Goal: Navigation & Orientation: Find specific page/section

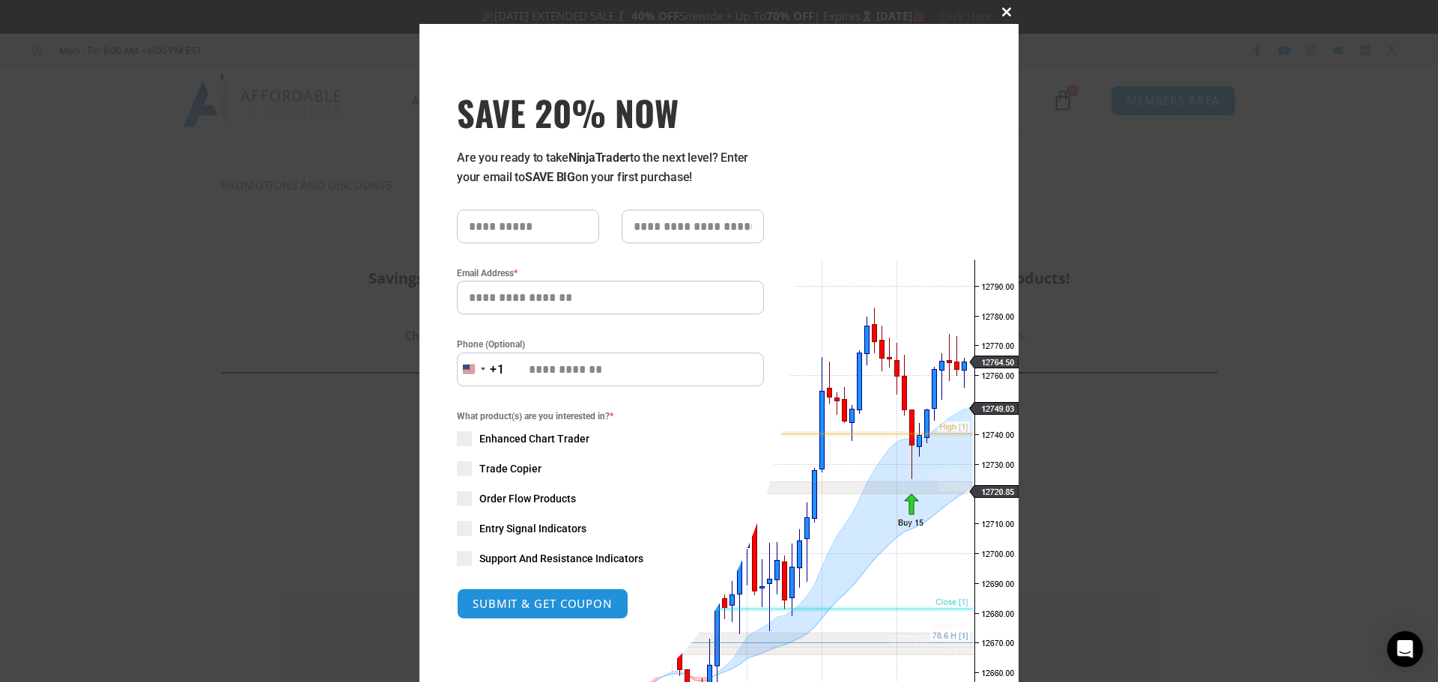
drag, startPoint x: 996, startPoint y: 7, endPoint x: 994, endPoint y: 16, distance: 10.0
click at [997, 8] on button "Close this module" at bounding box center [1007, 12] width 24 height 24
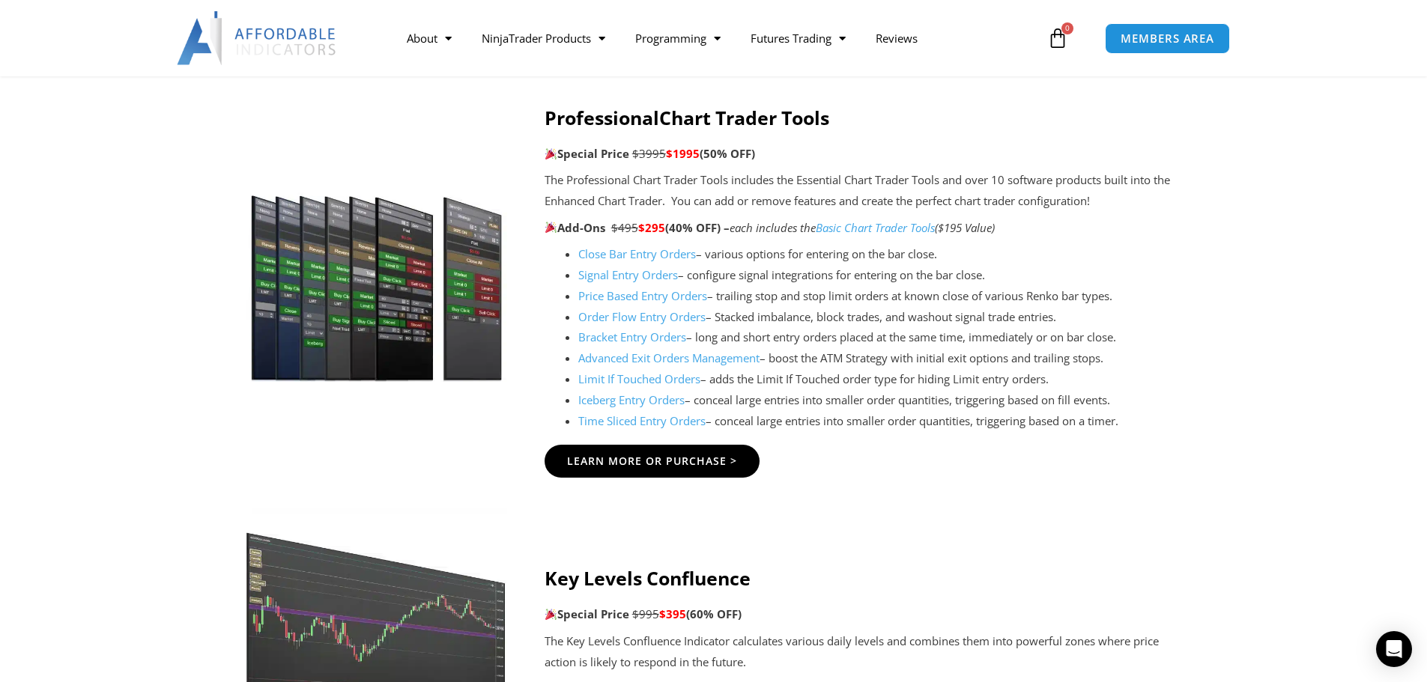
scroll to position [1498, 0]
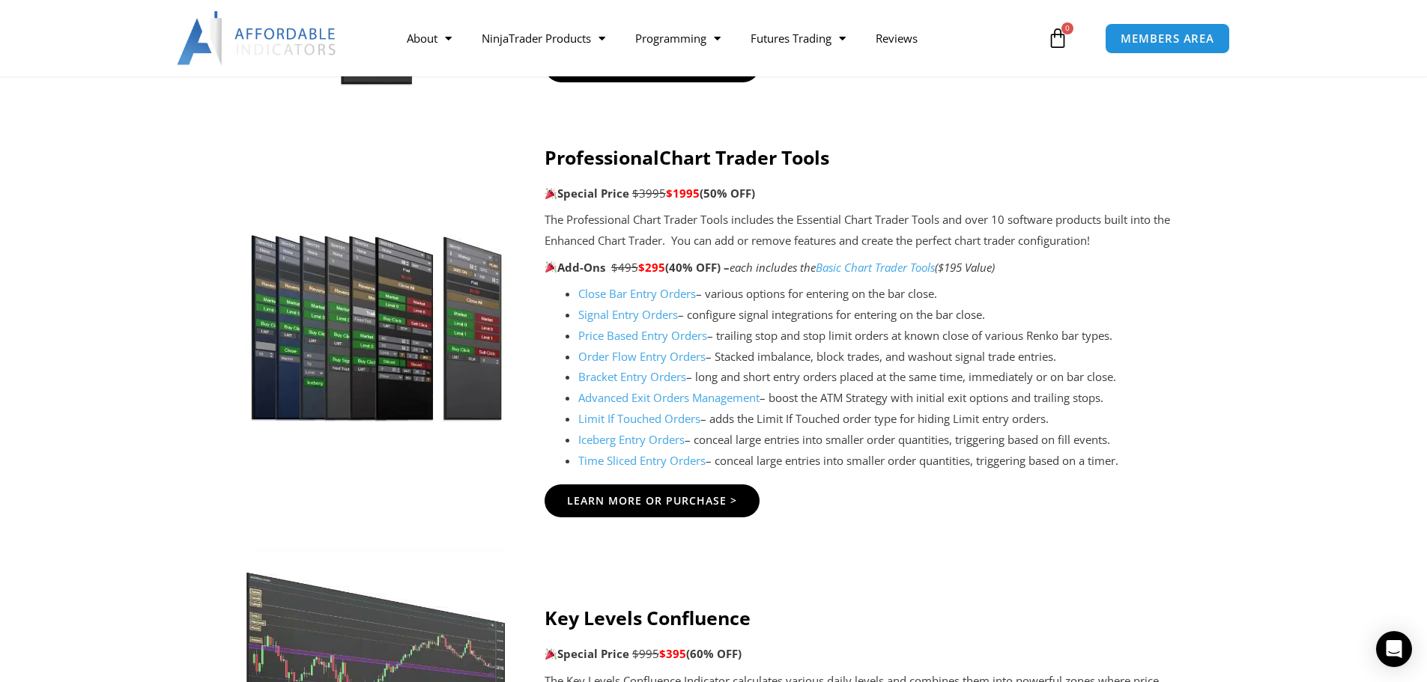
click at [612, 295] on link "Close Bar Entry Orders" at bounding box center [637, 293] width 118 height 15
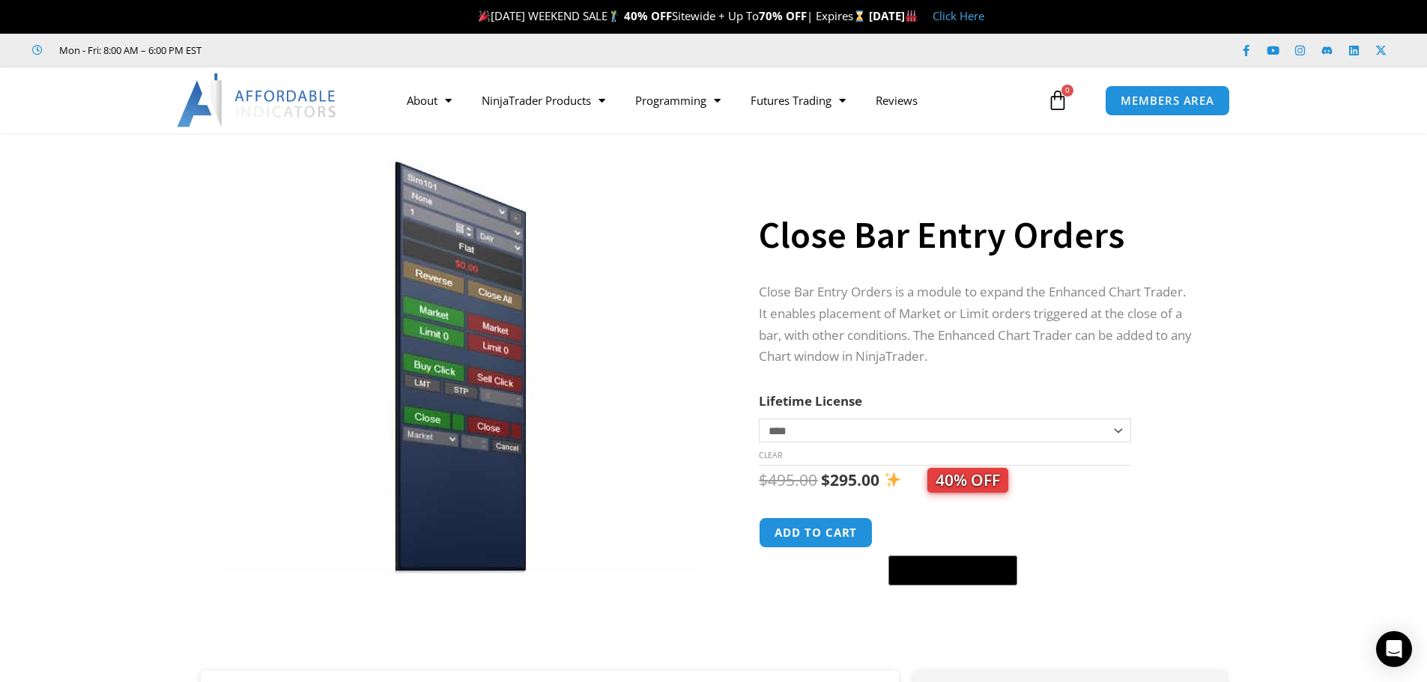
click at [1115, 431] on select "**********" at bounding box center [944, 431] width 371 height 24
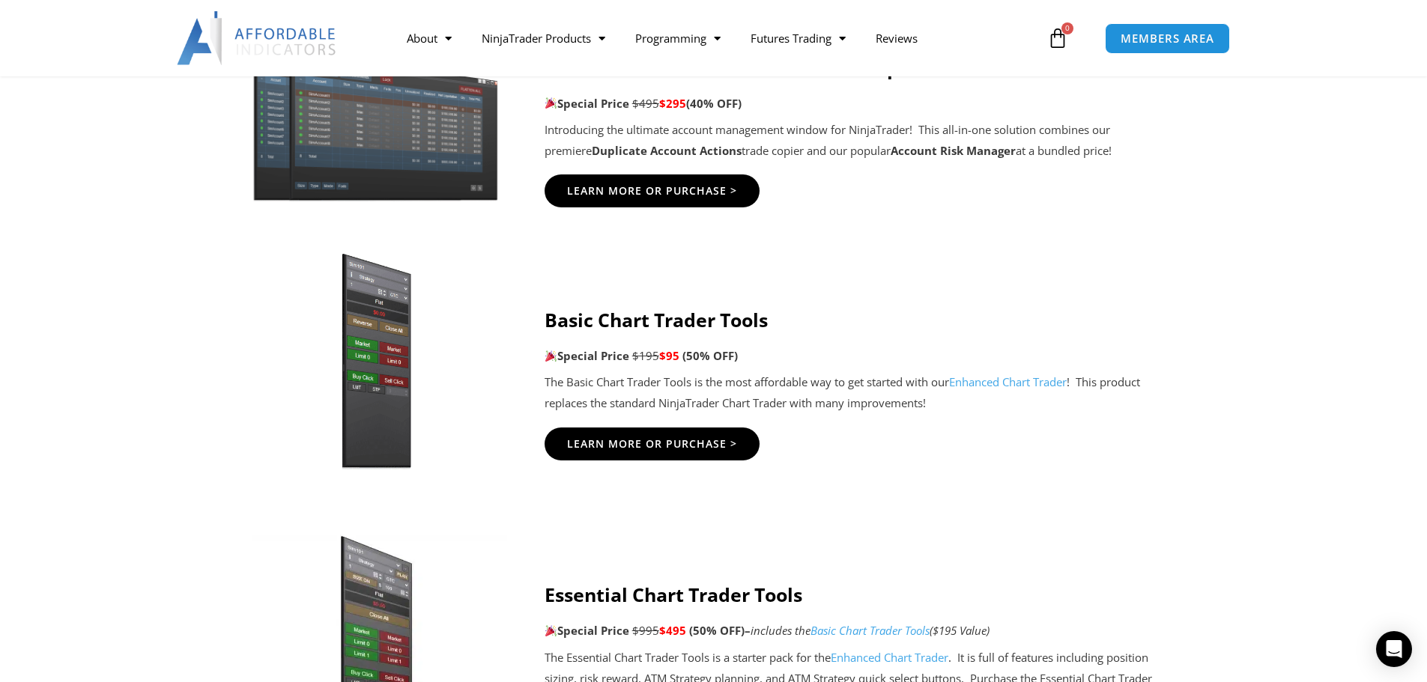
scroll to position [899, 0]
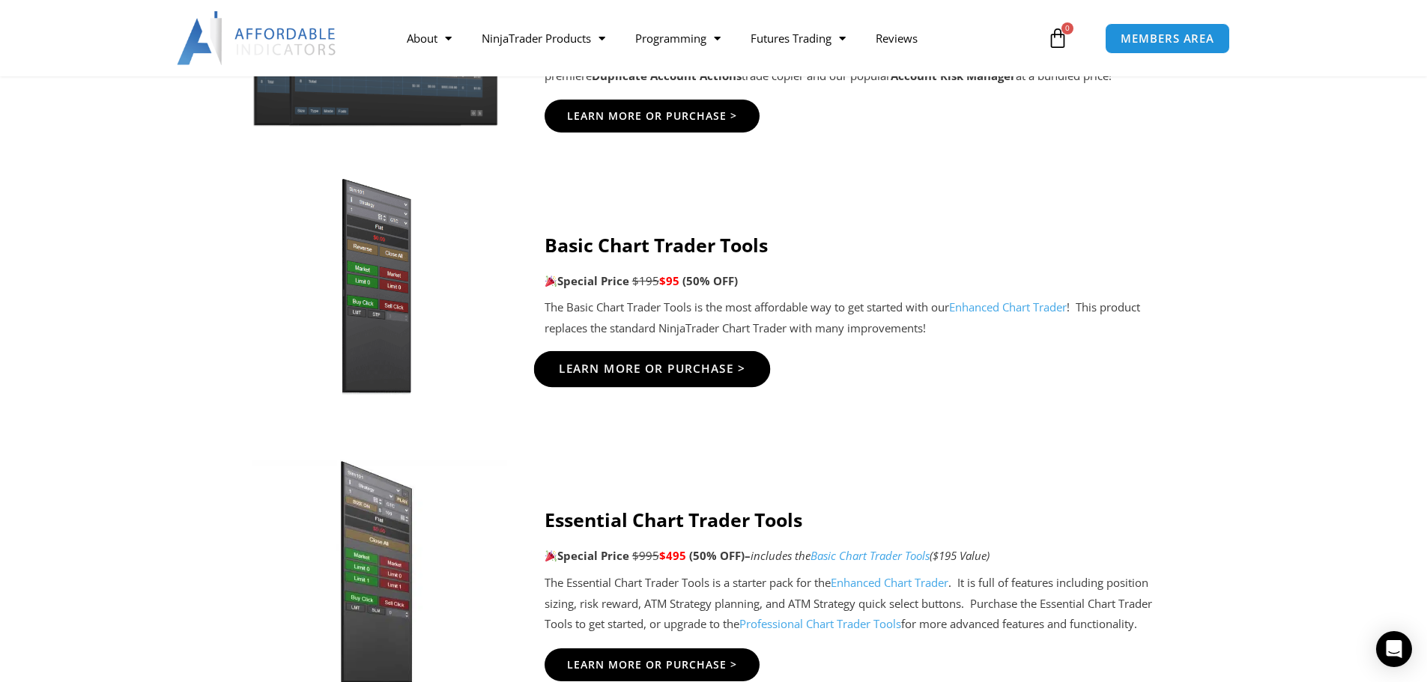
click at [667, 363] on span "Learn More Or Purchase >" at bounding box center [651, 368] width 187 height 11
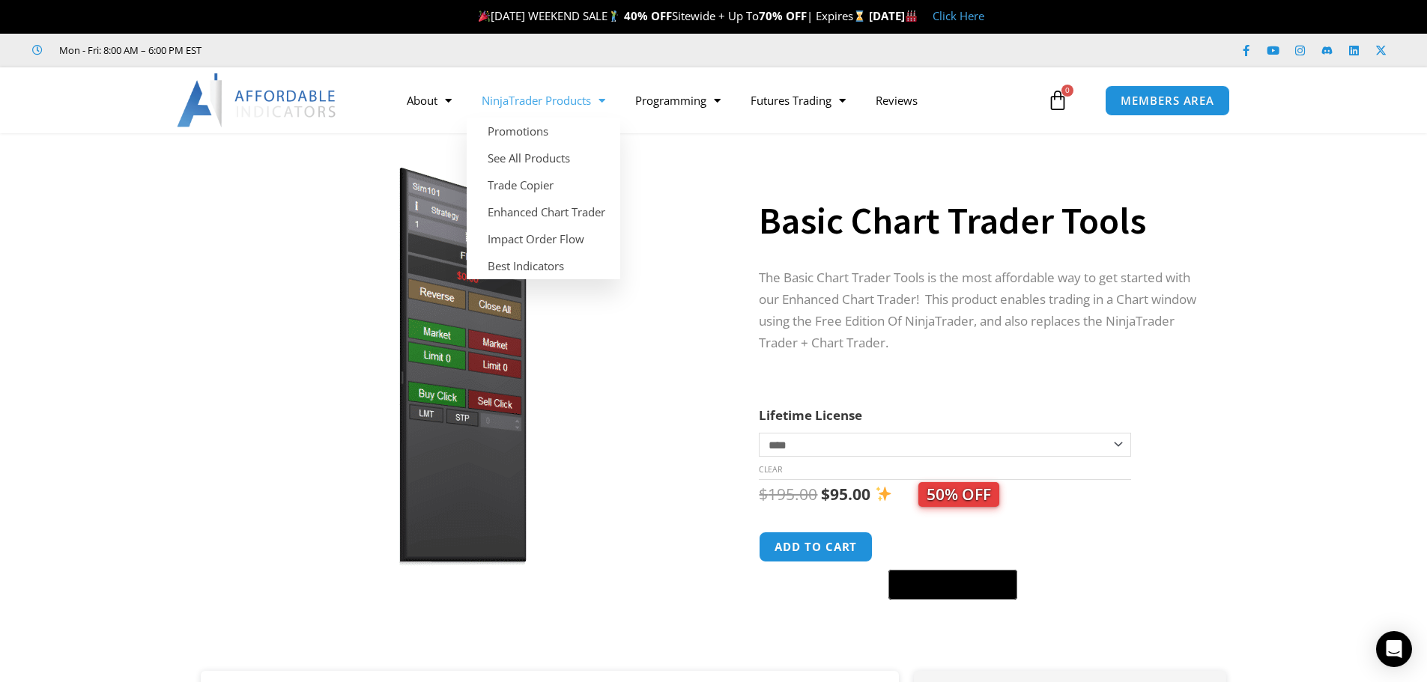
click at [557, 106] on link "NinjaTrader Products" at bounding box center [544, 100] width 154 height 34
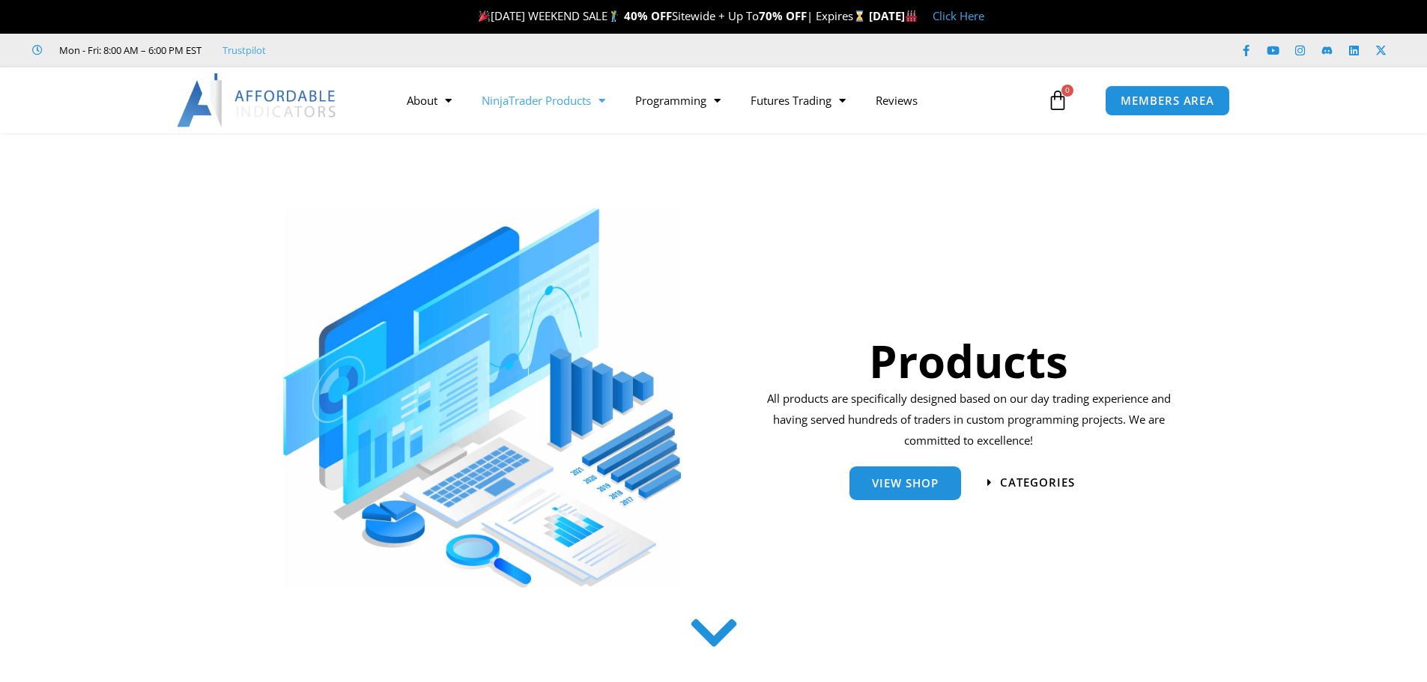
click at [554, 100] on link "NinjaTrader Products" at bounding box center [544, 100] width 154 height 34
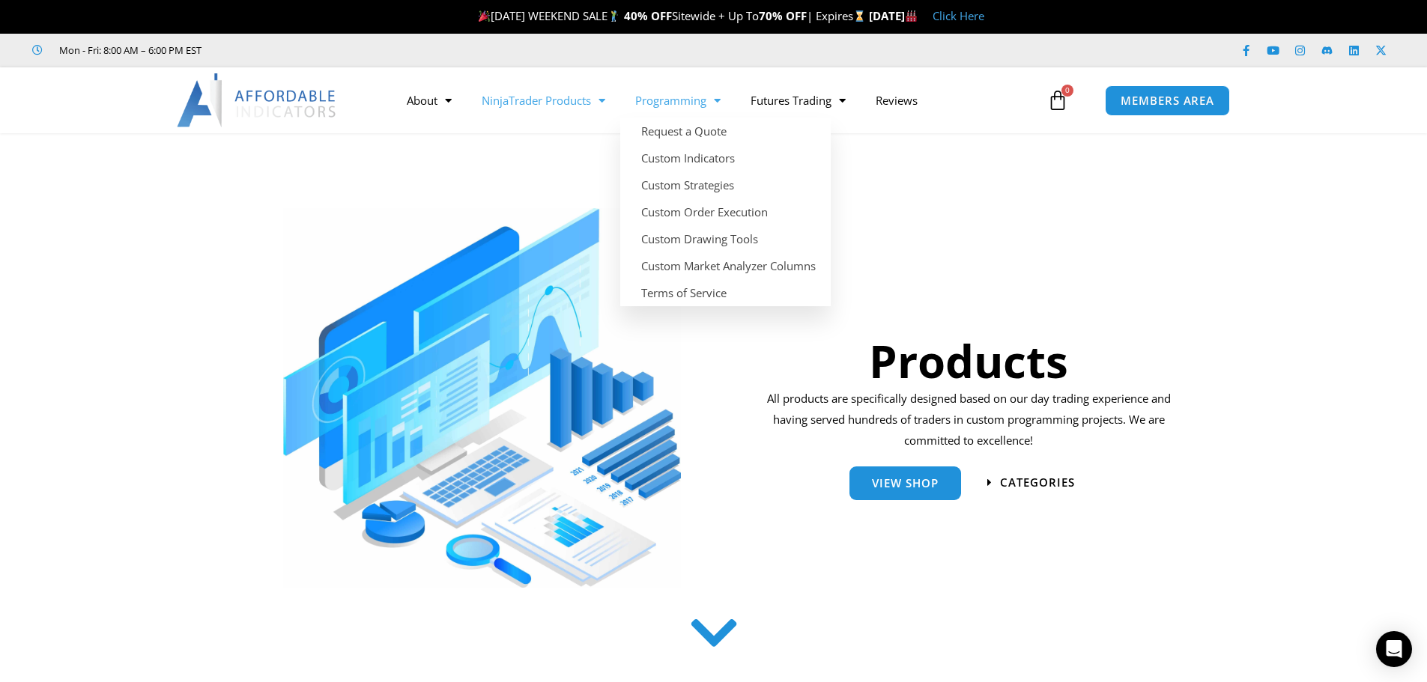
click at [667, 101] on link "Programming" at bounding box center [677, 100] width 115 height 34
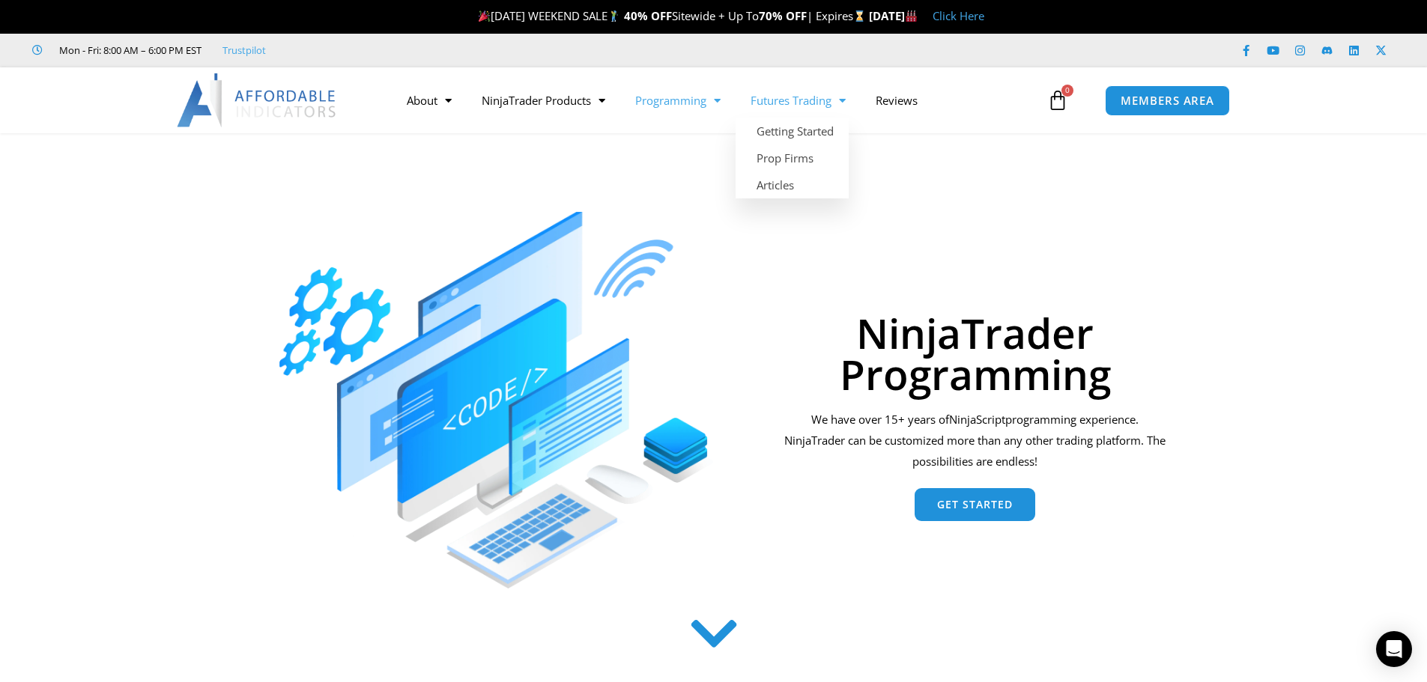
click at [792, 100] on link "Futures Trading" at bounding box center [797, 100] width 125 height 34
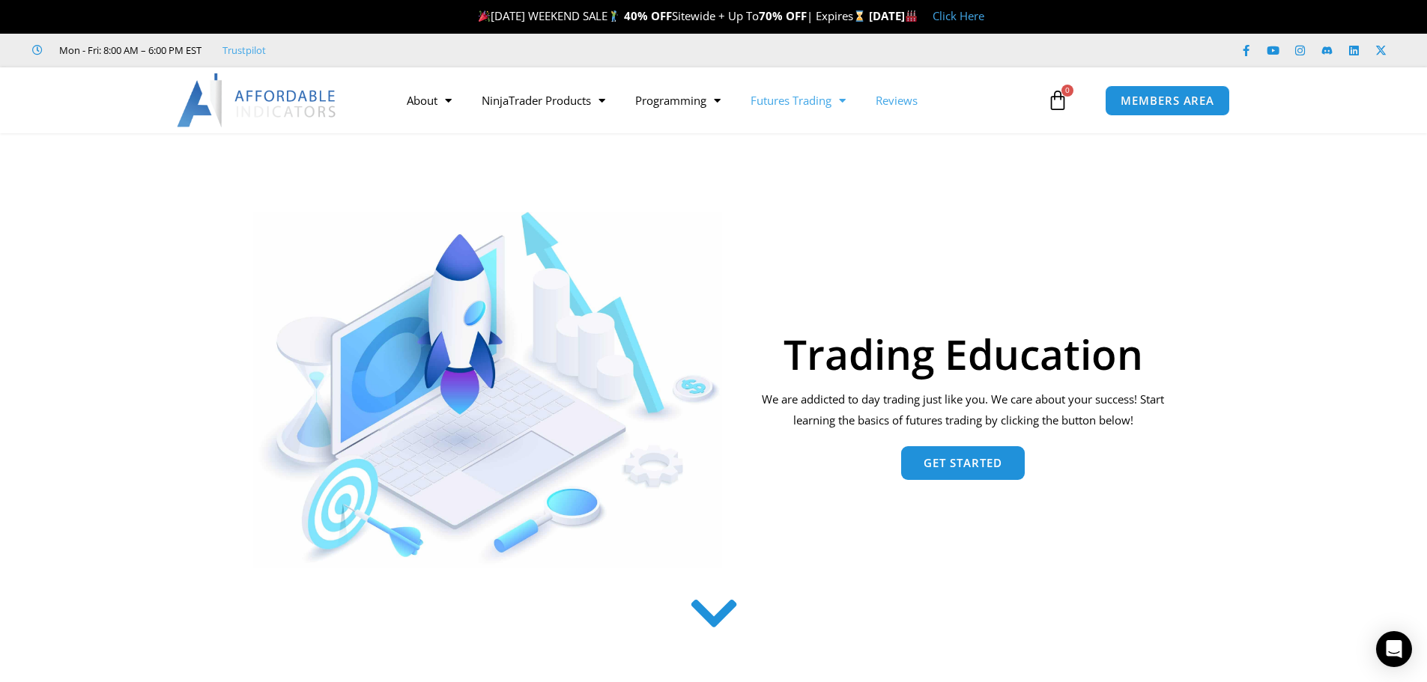
click at [900, 103] on link "Reviews" at bounding box center [897, 100] width 72 height 34
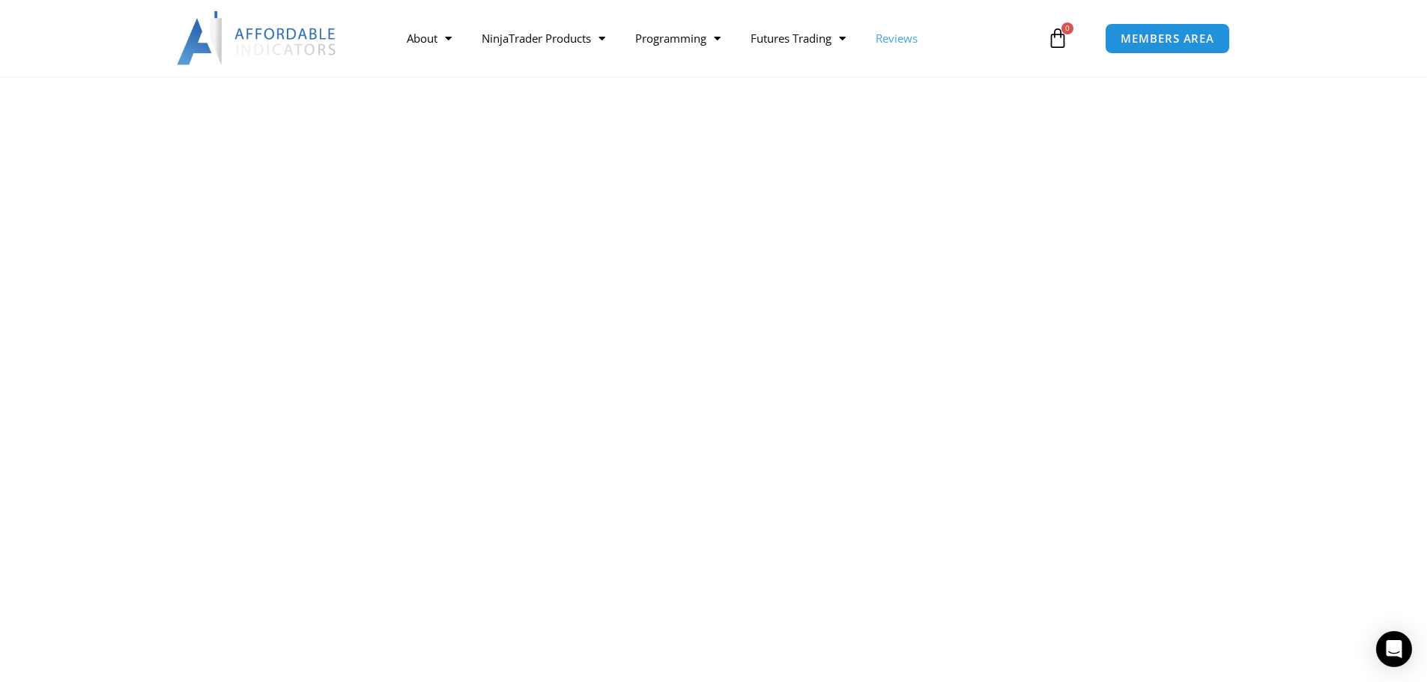
scroll to position [824, 0]
